Goal: Transaction & Acquisition: Purchase product/service

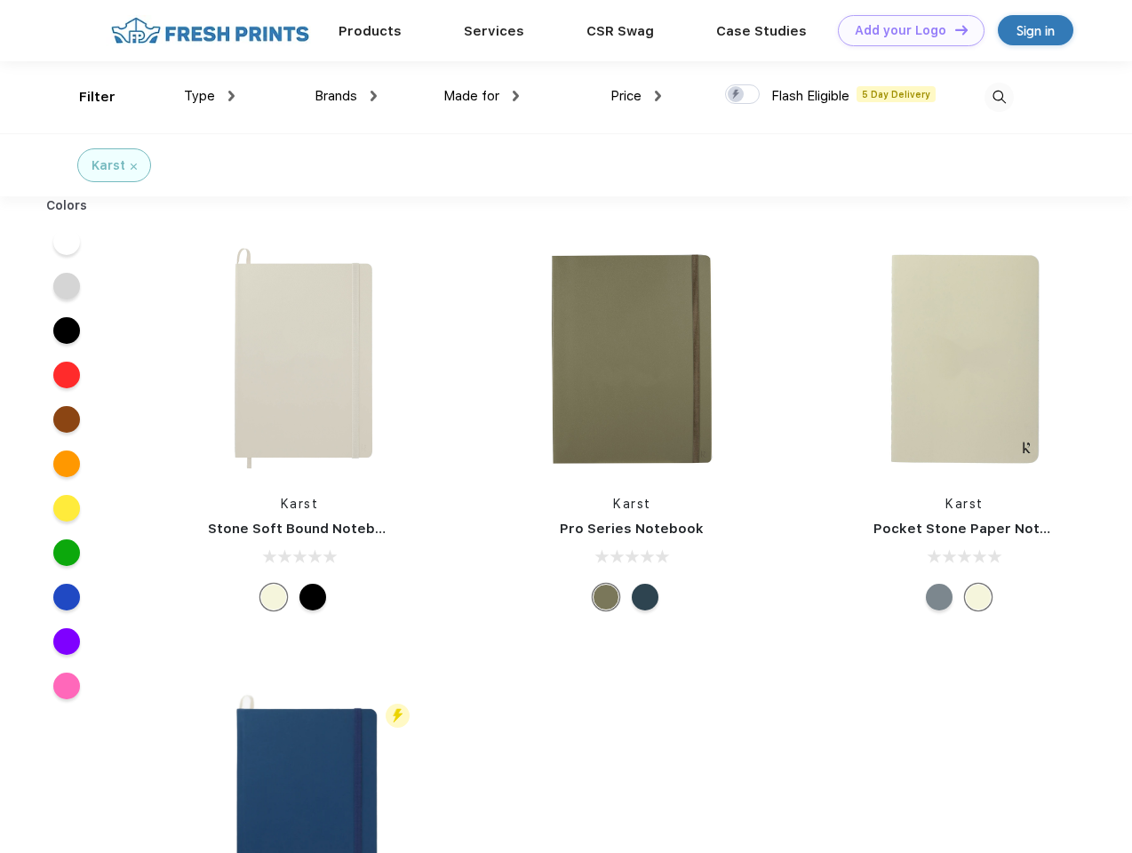
scroll to position [1, 0]
click at [905, 30] on link "Add your Logo Design Tool" at bounding box center [911, 30] width 147 height 31
click at [0, 0] on div "Design Tool" at bounding box center [0, 0] width 0 height 0
click at [954, 29] on link "Add your Logo Design Tool" at bounding box center [911, 30] width 147 height 31
click at [85, 97] on div "Filter" at bounding box center [97, 97] width 36 height 20
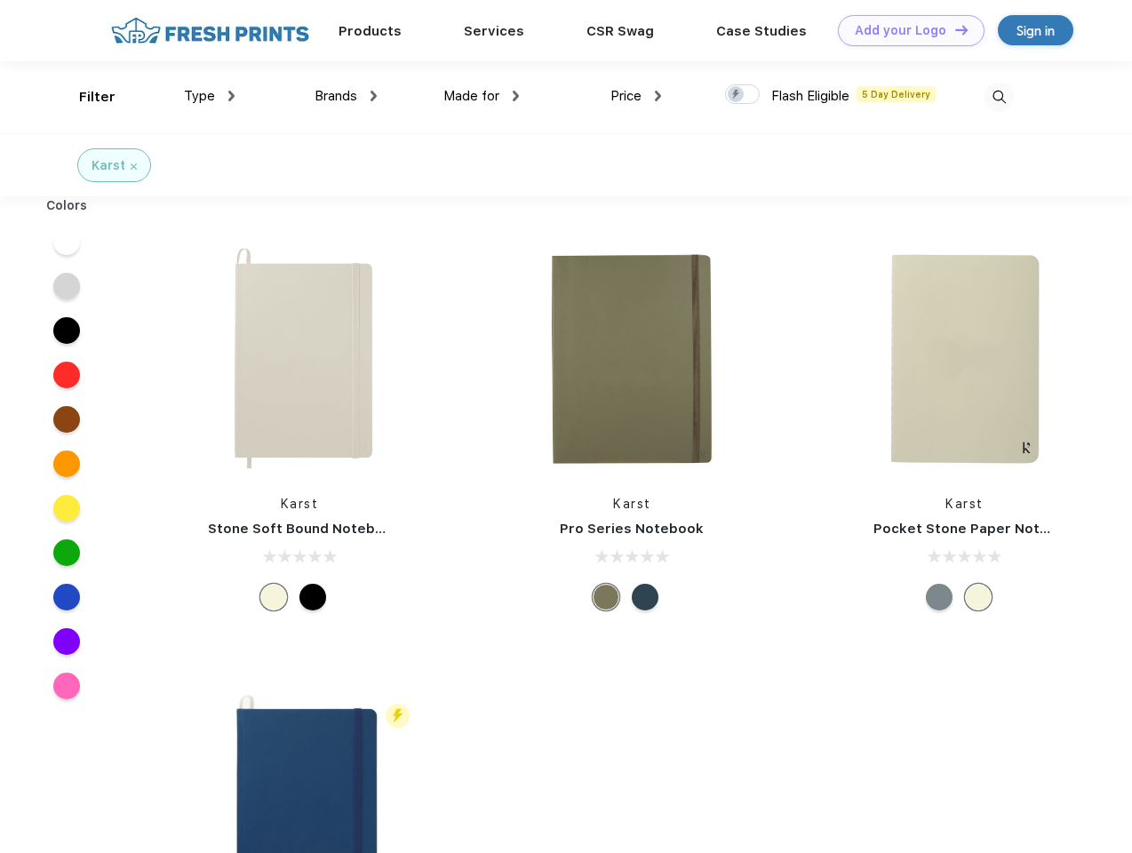
click at [210, 96] on span "Type" at bounding box center [199, 96] width 31 height 16
click at [346, 96] on span "Brands" at bounding box center [336, 96] width 43 height 16
click at [482, 96] on span "Made for" at bounding box center [472, 96] width 56 height 16
click at [636, 96] on span "Price" at bounding box center [626, 96] width 31 height 16
click at [743, 95] on div at bounding box center [742, 94] width 35 height 20
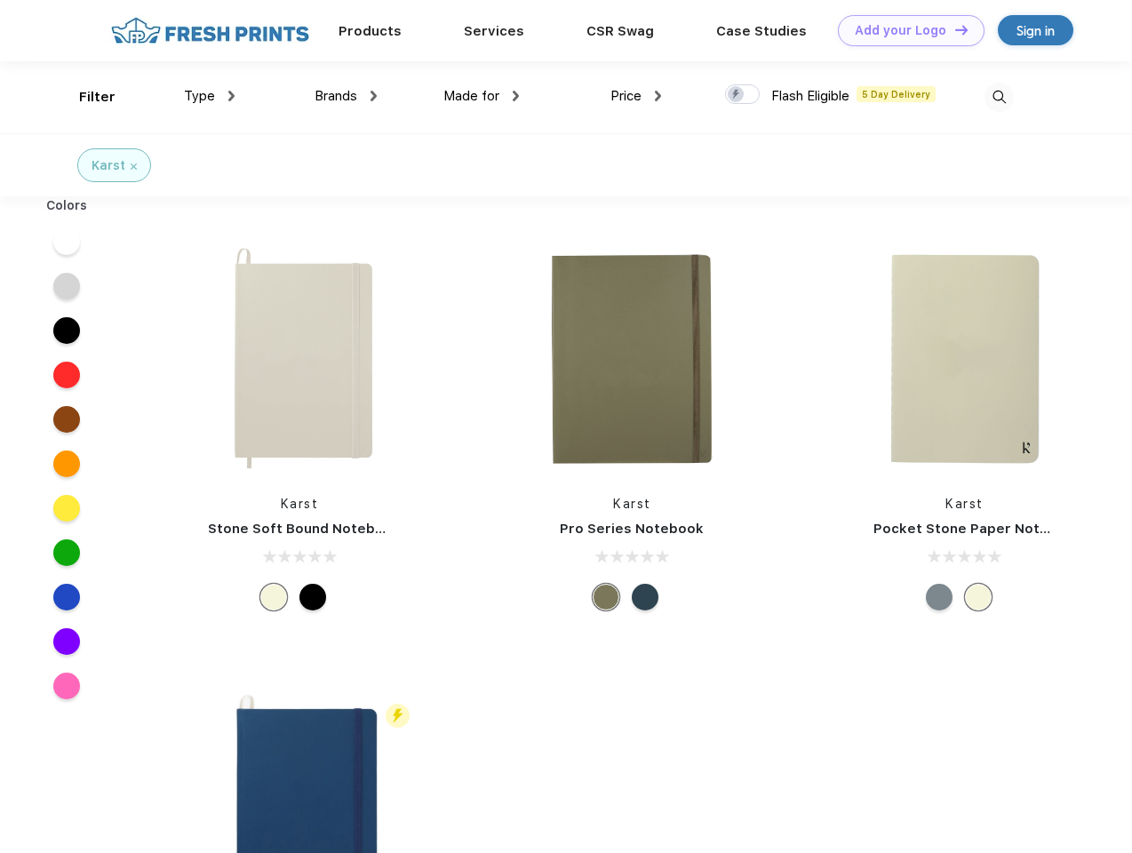
click at [737, 95] on input "checkbox" at bounding box center [731, 90] width 12 height 12
click at [999, 97] on img at bounding box center [999, 97] width 29 height 29
